Goal: Transaction & Acquisition: Purchase product/service

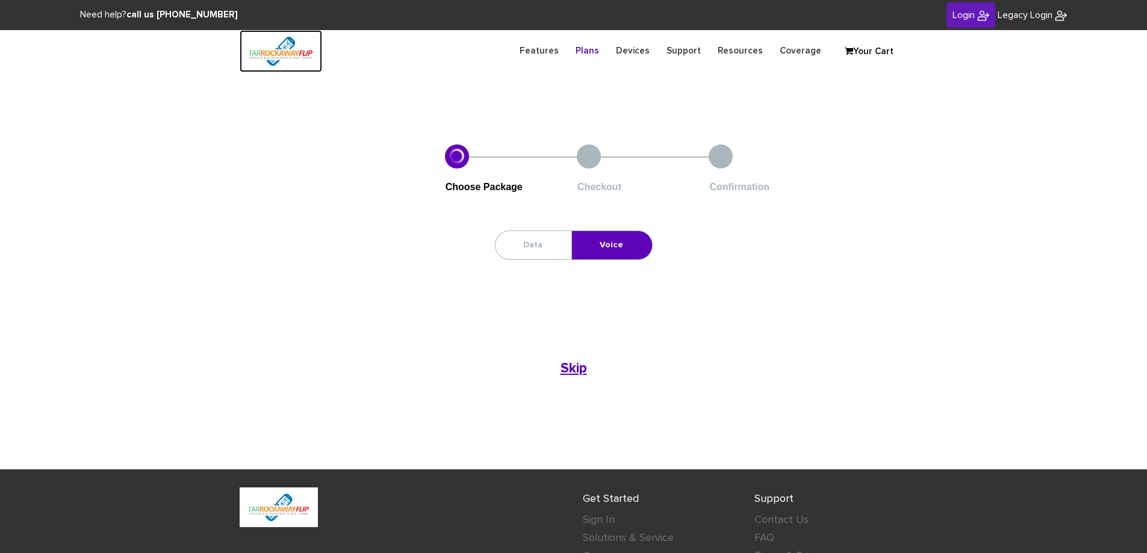
click at [299, 51] on img at bounding box center [281, 51] width 82 height 42
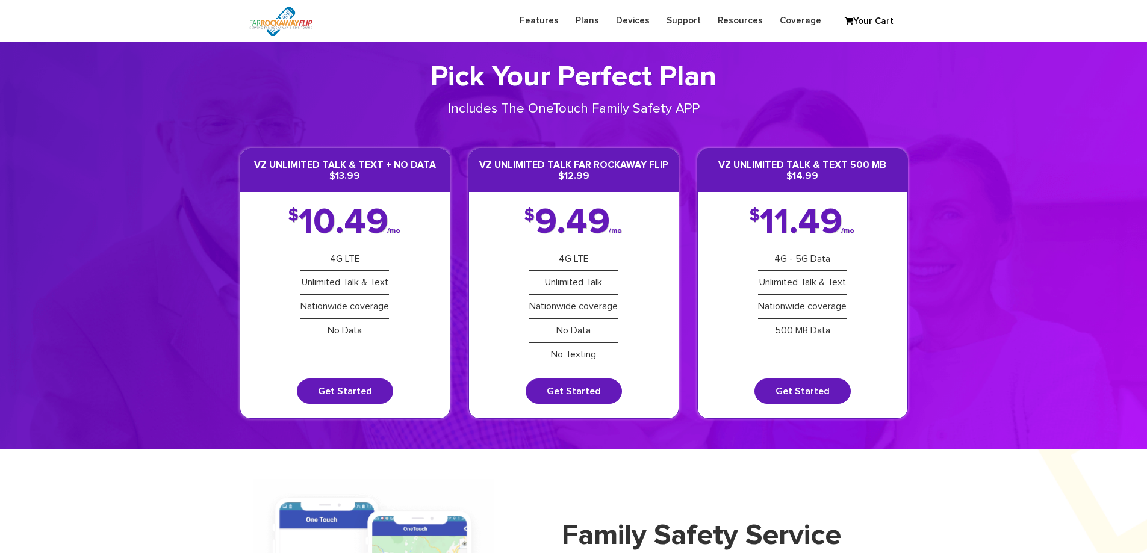
drag, startPoint x: 235, startPoint y: 273, endPoint x: 188, endPoint y: 40, distance: 237.1
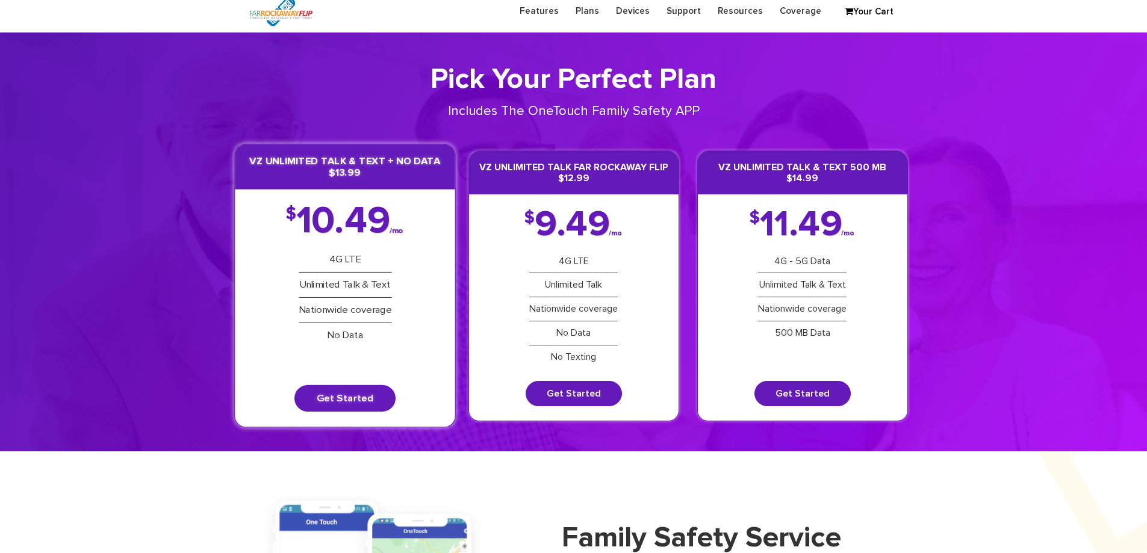
scroll to position [60, 0]
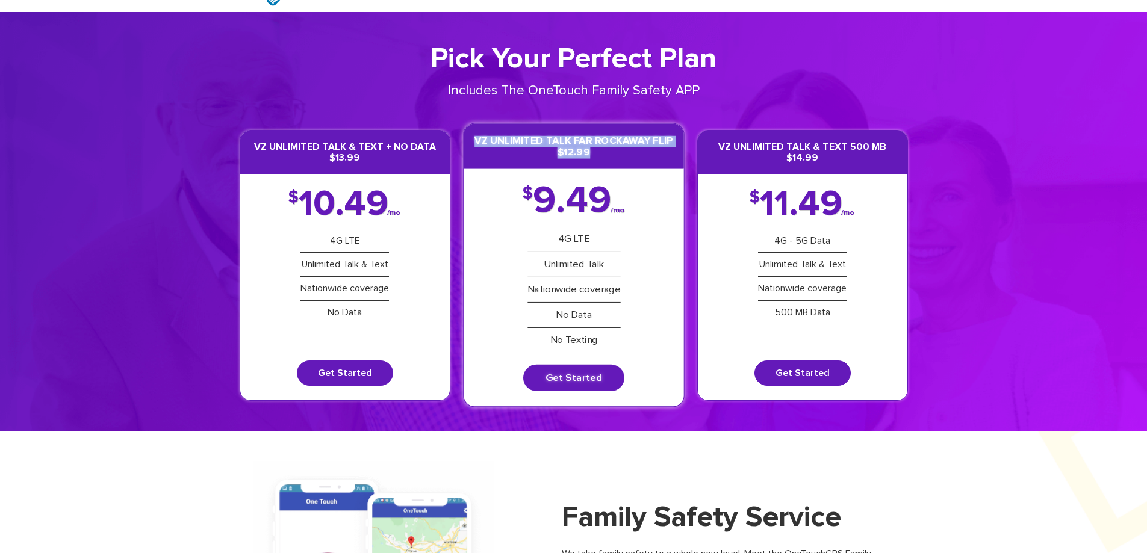
drag, startPoint x: 477, startPoint y: 140, endPoint x: 676, endPoint y: 153, distance: 199.7
click at [676, 153] on h3 "VZ Unlimited Talk Far Rockaway Flip $12.99" at bounding box center [574, 146] width 220 height 45
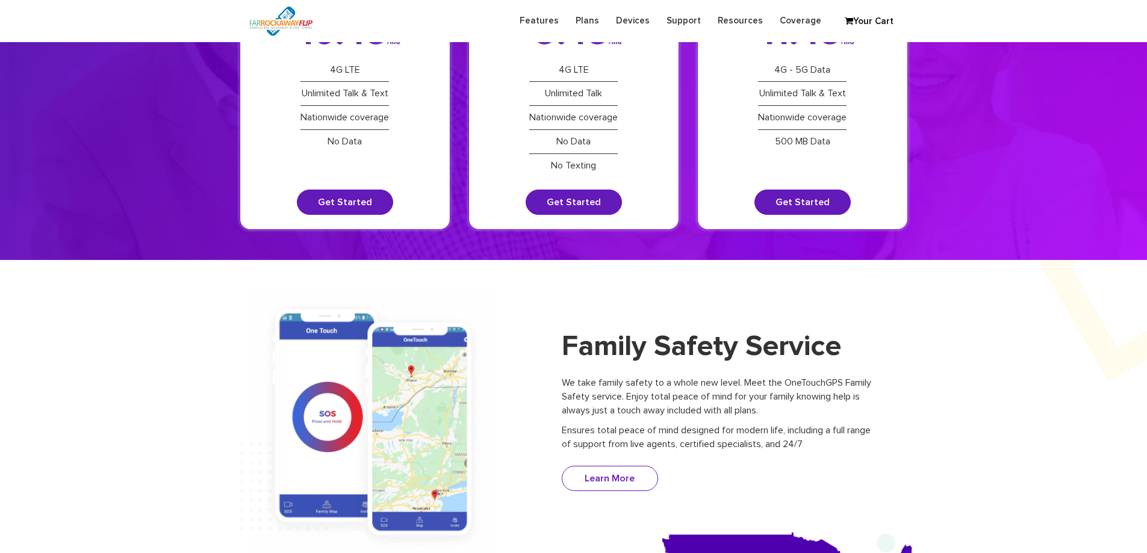
scroll to position [120, 0]
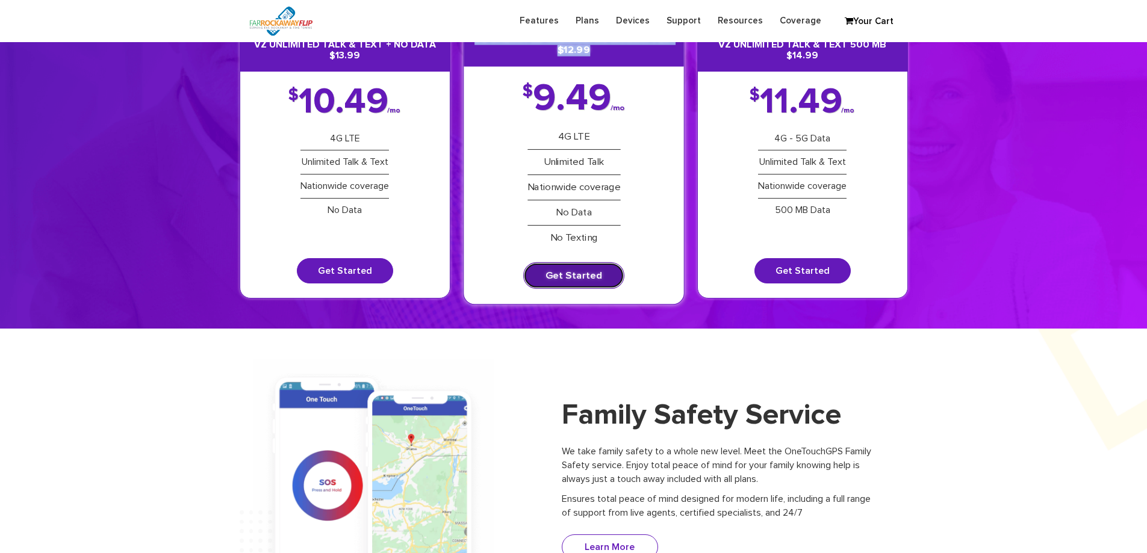
click at [578, 274] on link "Get Started" at bounding box center [573, 276] width 101 height 26
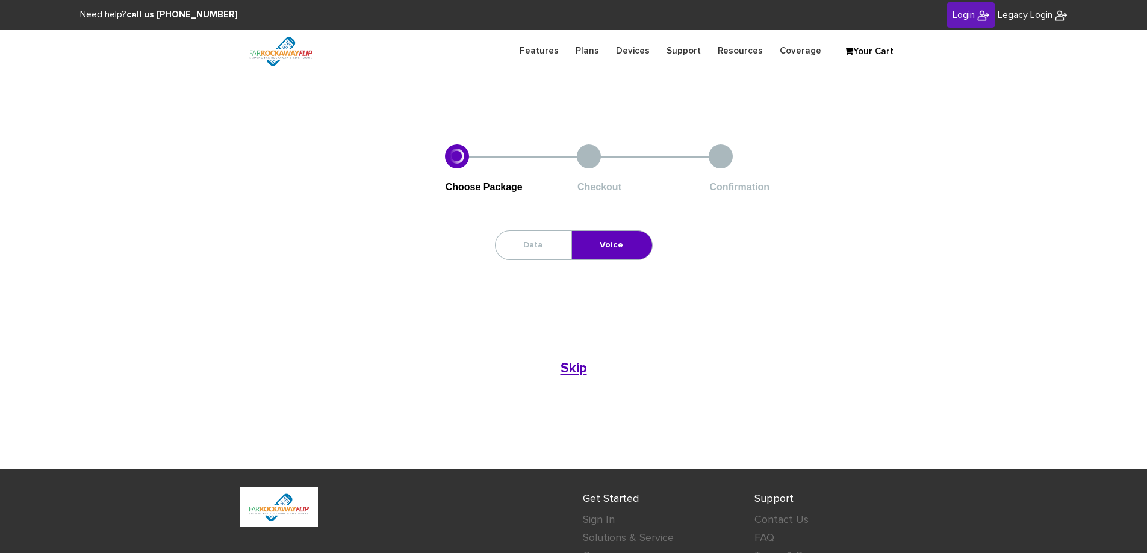
click at [454, 158] on div at bounding box center [457, 156] width 24 height 24
click at [591, 161] on div at bounding box center [589, 156] width 24 height 24
drag, startPoint x: 771, startPoint y: 153, endPoint x: 656, endPoint y: 280, distance: 170.5
click at [763, 161] on li "Confirmation" at bounding box center [775, 169] width 132 height 50
click at [585, 367] on b "Skip" at bounding box center [573, 369] width 26 height 14
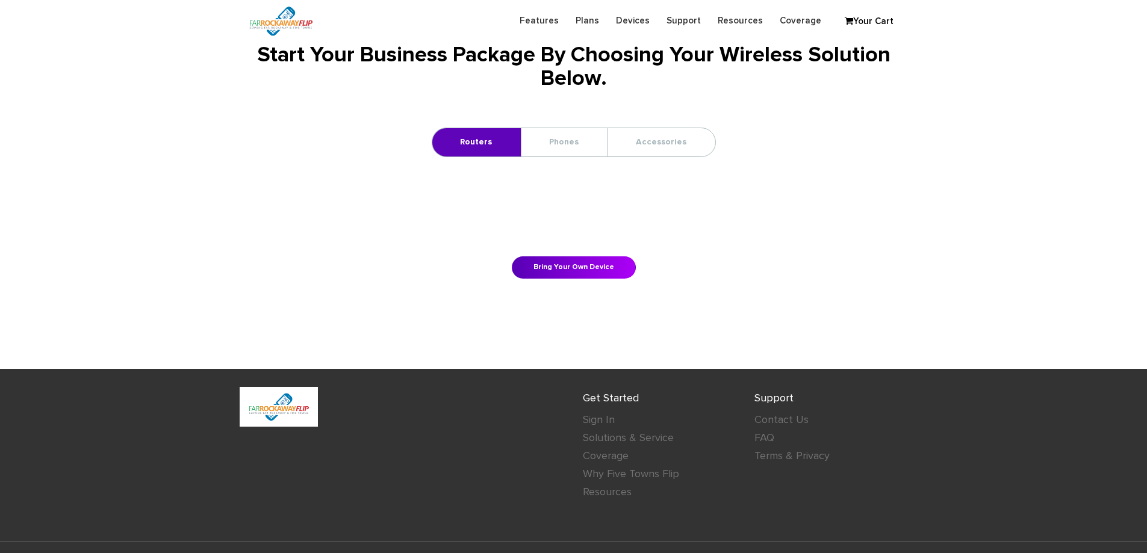
scroll to position [60, 0]
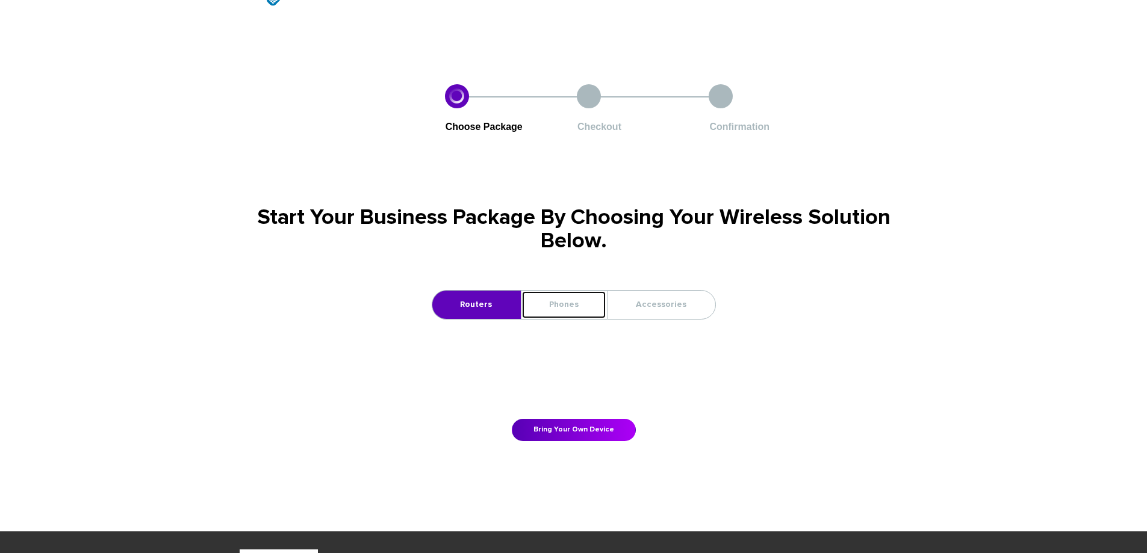
click at [548, 308] on link "Phones" at bounding box center [563, 305] width 85 height 28
click at [592, 306] on link "Phones" at bounding box center [563, 305] width 85 height 28
click at [560, 303] on link "Phones" at bounding box center [563, 305] width 85 height 28
click at [590, 219] on h1 "Start Your Business Package By Choosing Your Wireless Solution Below." at bounding box center [574, 230] width 668 height 48
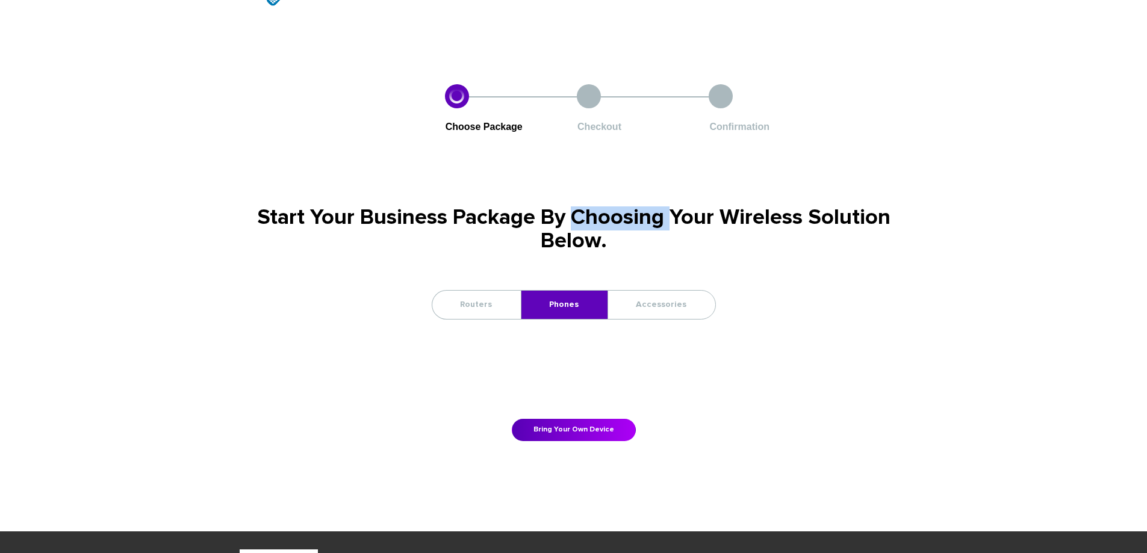
click at [590, 219] on h1 "Start Your Business Package By Choosing Your Wireless Solution Below." at bounding box center [574, 230] width 668 height 48
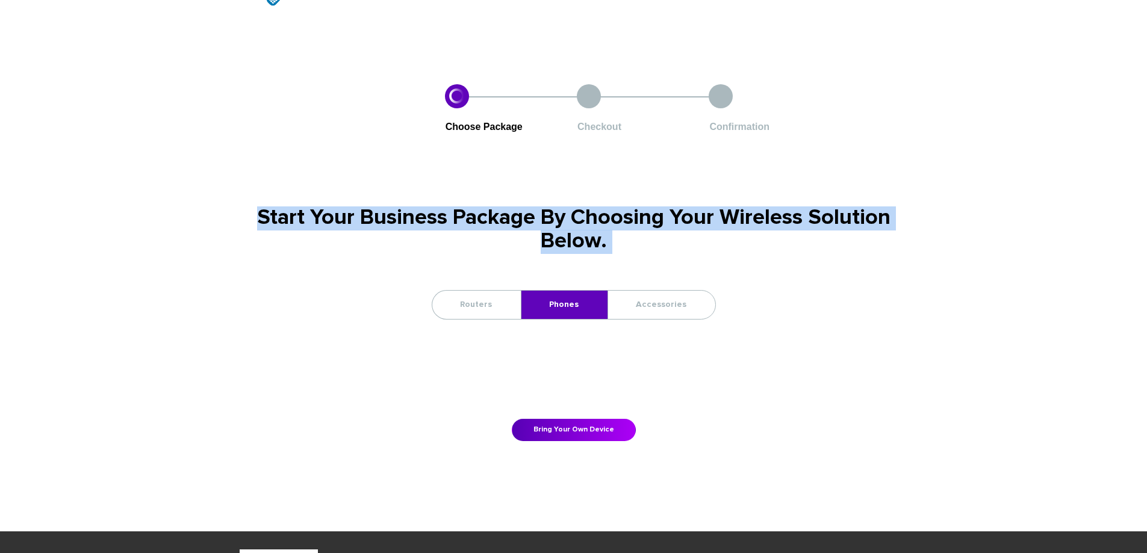
click at [590, 219] on h1 "Start Your Business Package By Choosing Your Wireless Solution Below." at bounding box center [574, 230] width 668 height 48
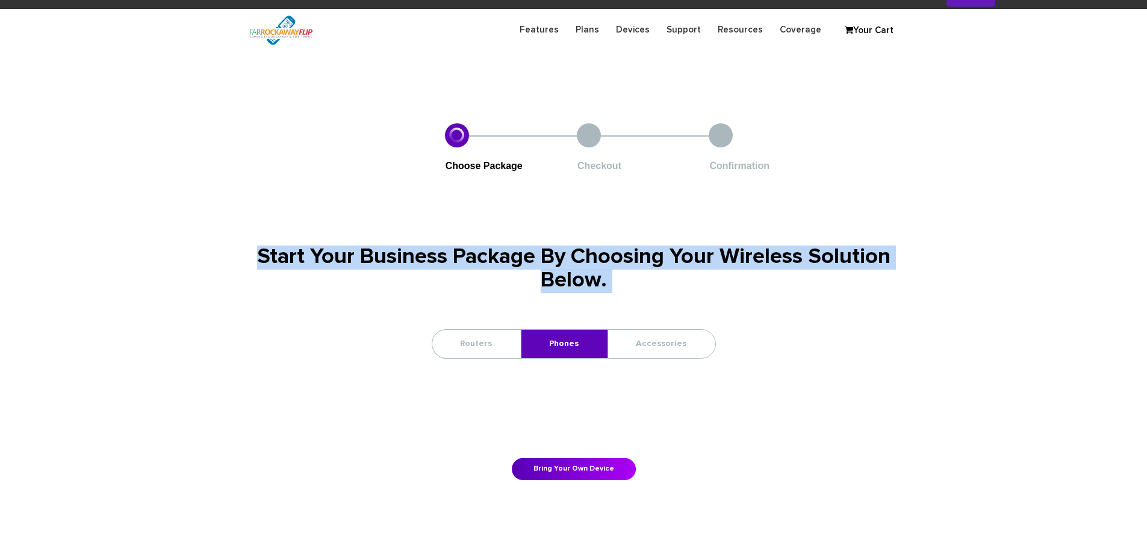
scroll to position [0, 0]
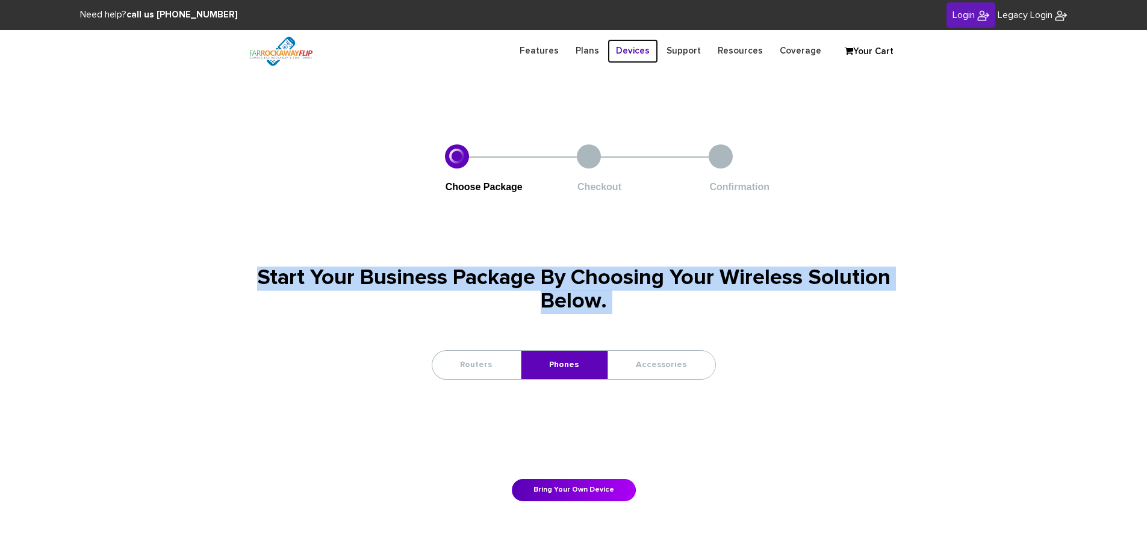
click at [643, 47] on link "Devices" at bounding box center [632, 50] width 51 height 23
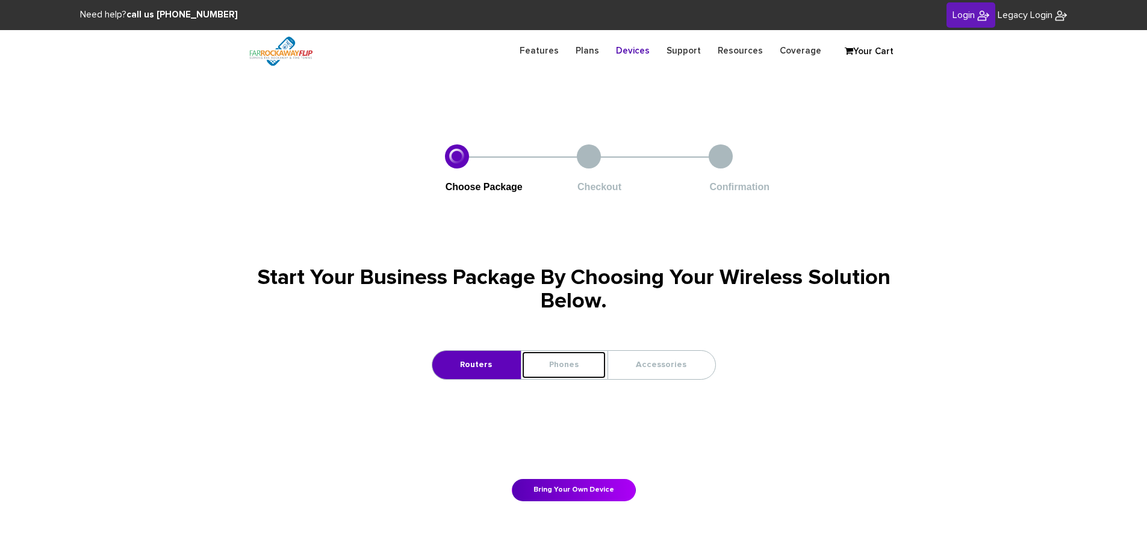
click at [574, 373] on link "Phones" at bounding box center [563, 365] width 85 height 28
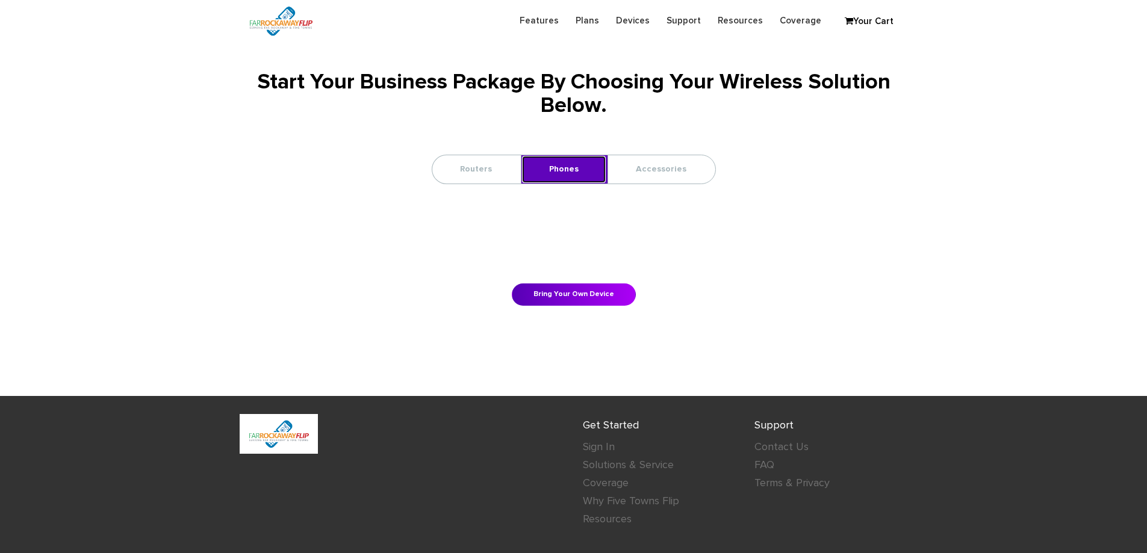
scroll to position [234, 0]
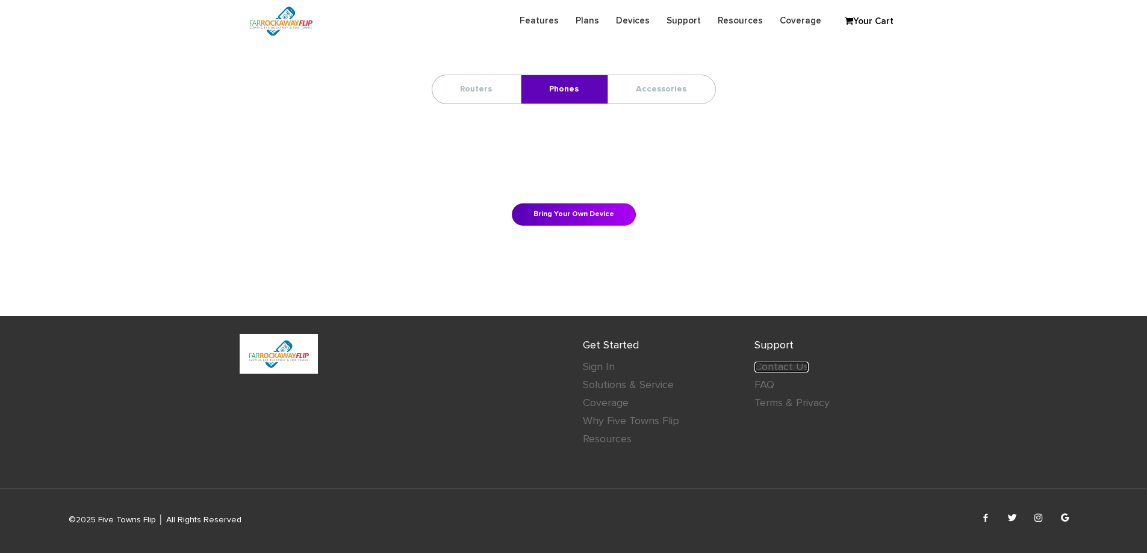
click at [793, 369] on link "Contact Us" at bounding box center [781, 367] width 54 height 11
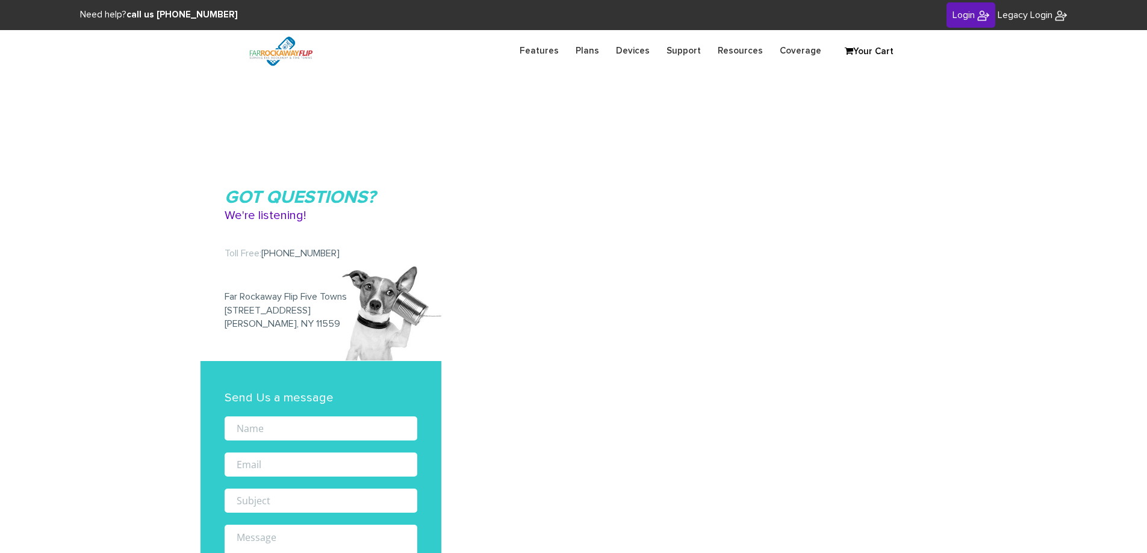
scroll to position [241, 0]
